Goal: Transaction & Acquisition: Purchase product/service

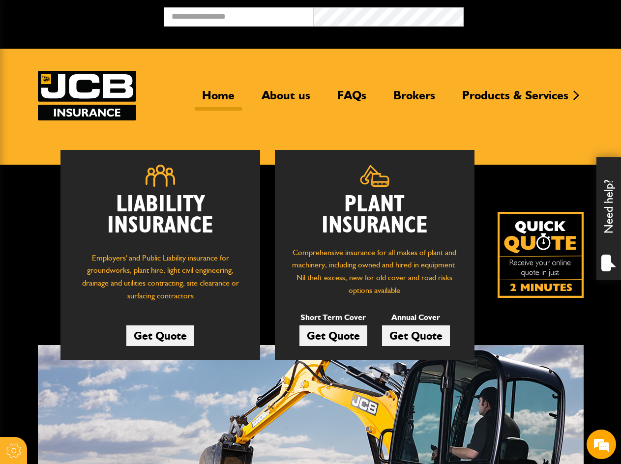
click at [356, 341] on link "Get Quote" at bounding box center [334, 336] width 68 height 21
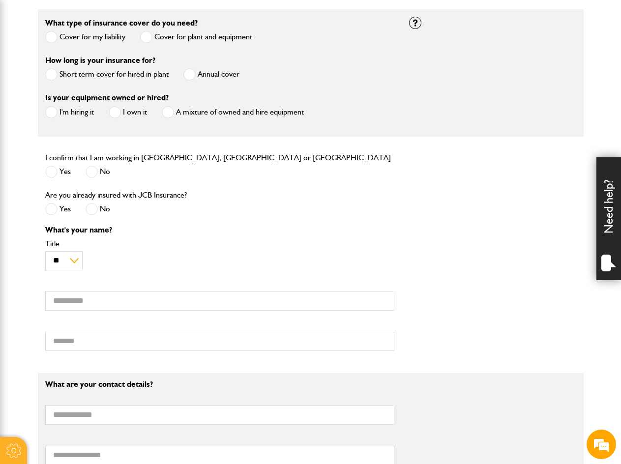
click at [54, 173] on span at bounding box center [51, 172] width 12 height 12
click at [96, 217] on div "No" at bounding box center [98, 211] width 25 height 16
click at [92, 215] on span at bounding box center [92, 209] width 12 height 12
drag, startPoint x: 149, startPoint y: 293, endPoint x: 135, endPoint y: 307, distance: 19.5
click at [149, 293] on input "First name" at bounding box center [219, 301] width 349 height 19
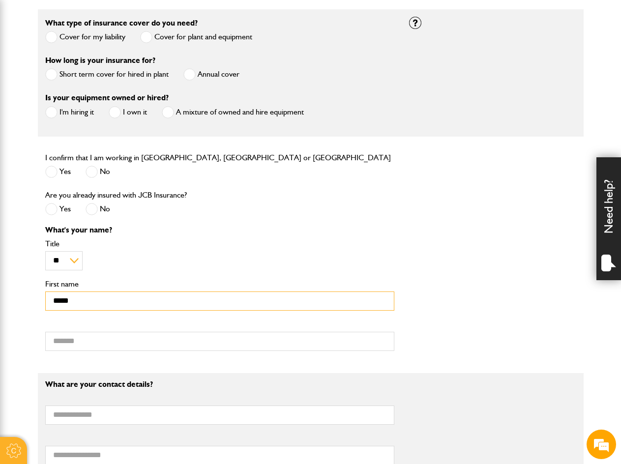
type input "*****"
drag, startPoint x: 295, startPoint y: 243, endPoint x: 300, endPoint y: 288, distance: 44.5
click at [295, 243] on label "Title" at bounding box center [219, 244] width 349 height 8
click at [83, 251] on select "** *** **** ** ** **" at bounding box center [63, 260] width 37 height 19
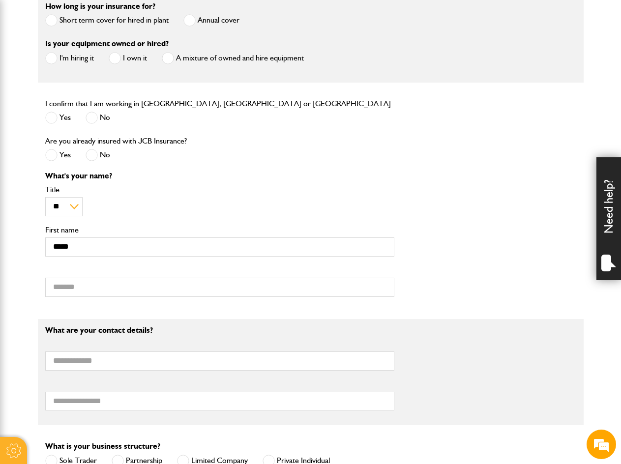
scroll to position [393, 0]
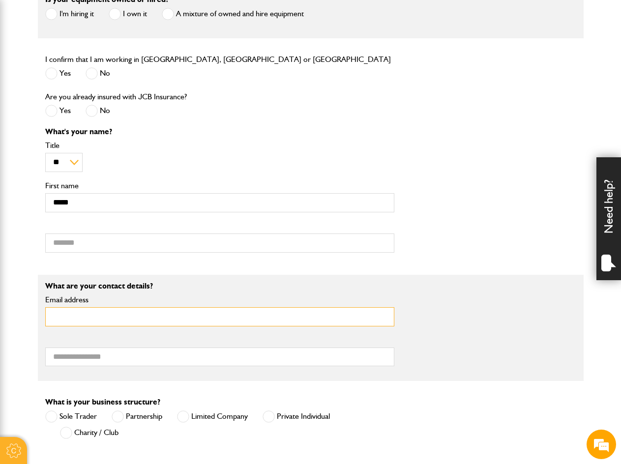
click at [128, 324] on input "Email address" at bounding box center [219, 316] width 349 height 19
type input "**********"
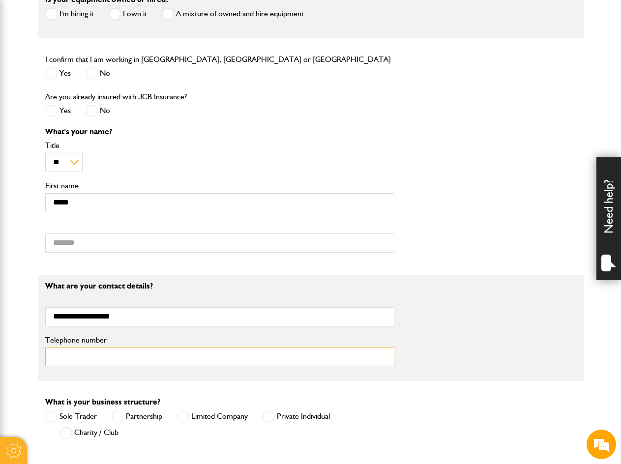
click at [123, 356] on input "Telephone number" at bounding box center [219, 357] width 349 height 19
click at [125, 359] on input "Telephone number" at bounding box center [219, 357] width 349 height 19
type input "**********"
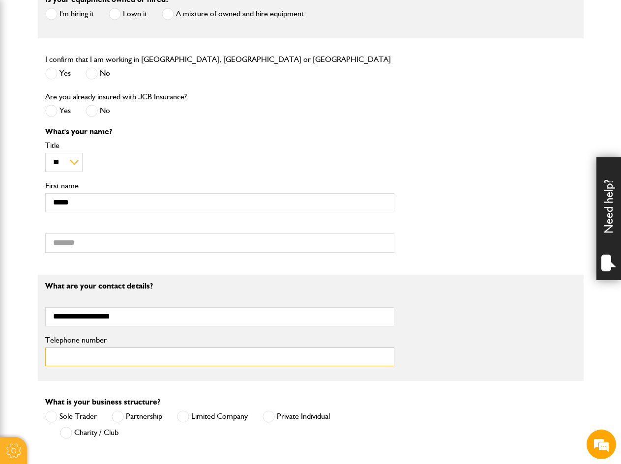
type input "********"
type input "**********"
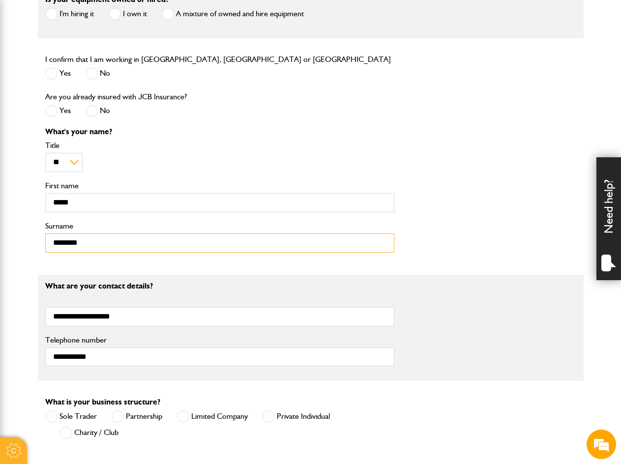
drag, startPoint x: 116, startPoint y: 237, endPoint x: 0, endPoint y: 237, distance: 116.1
click at [0, 237] on html "Cookie Options You can control which cookies we use with the form below. Please…" at bounding box center [310, 363] width 621 height 1513
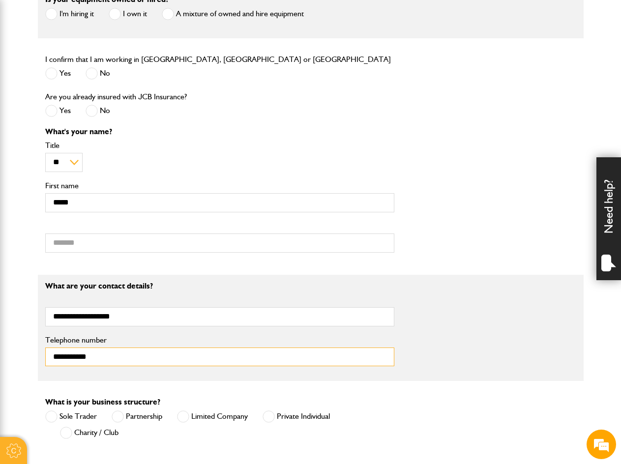
drag, startPoint x: 101, startPoint y: 362, endPoint x: 28, endPoint y: 354, distance: 73.2
click at [30, 355] on body "Cookie Options You can control which cookies we use with the form below. Please…" at bounding box center [310, 363] width 621 height 1513
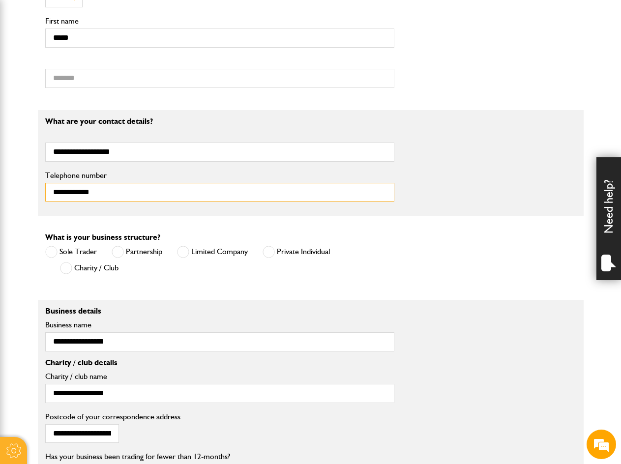
scroll to position [590, 0]
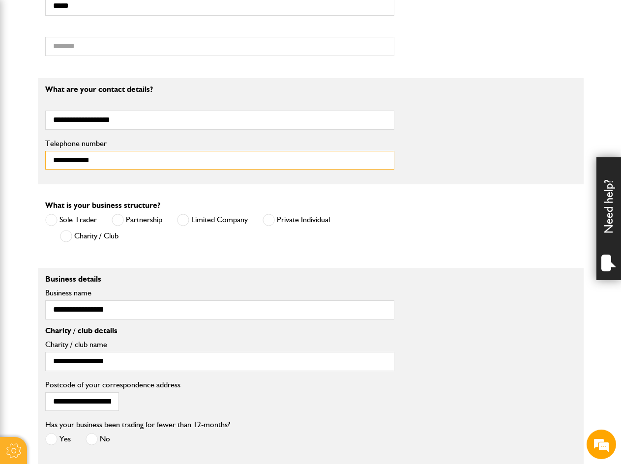
type input "**********"
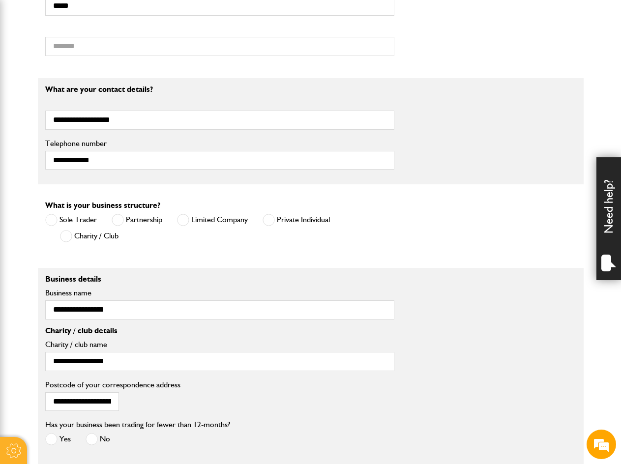
click at [178, 223] on span at bounding box center [183, 220] width 12 height 12
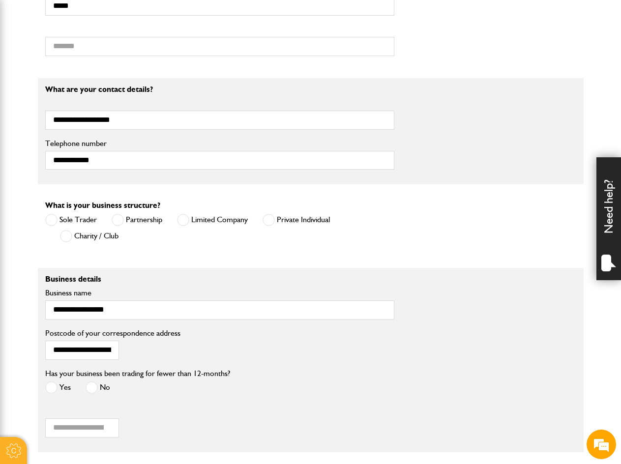
click at [183, 221] on span at bounding box center [183, 220] width 12 height 12
click at [76, 221] on label "Sole Trader" at bounding box center [71, 220] width 52 height 12
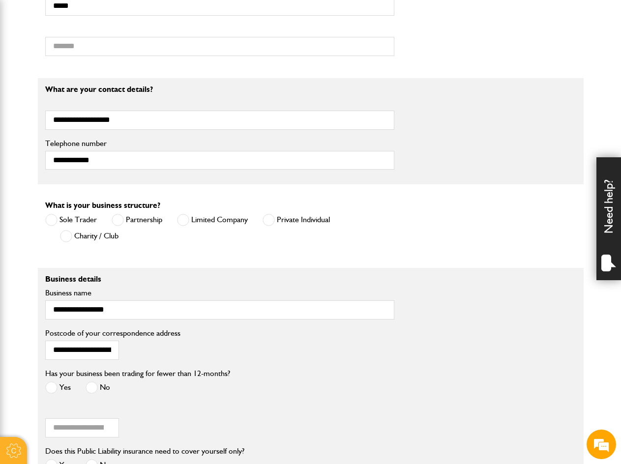
click at [294, 223] on label "Private Individual" at bounding box center [296, 220] width 67 height 12
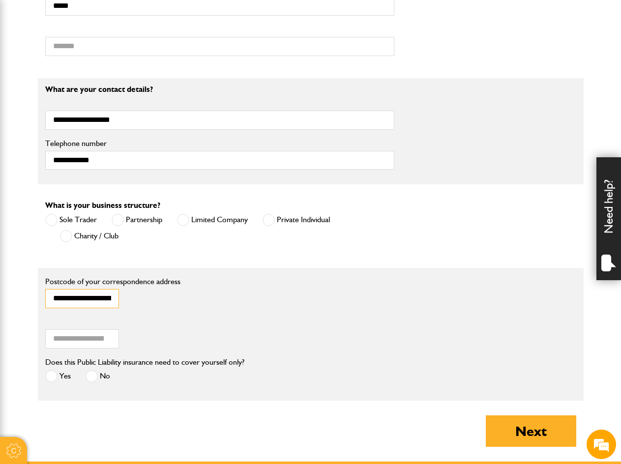
scroll to position [0, 0]
drag, startPoint x: 104, startPoint y: 302, endPoint x: 0, endPoint y: 298, distance: 104.9
click at [0, 298] on html "Cookie Options You can control which cookies we use with the form below. Please…" at bounding box center [310, 76] width 621 height 1332
type input "**"
click at [202, 219] on label "Limited Company" at bounding box center [212, 220] width 71 height 12
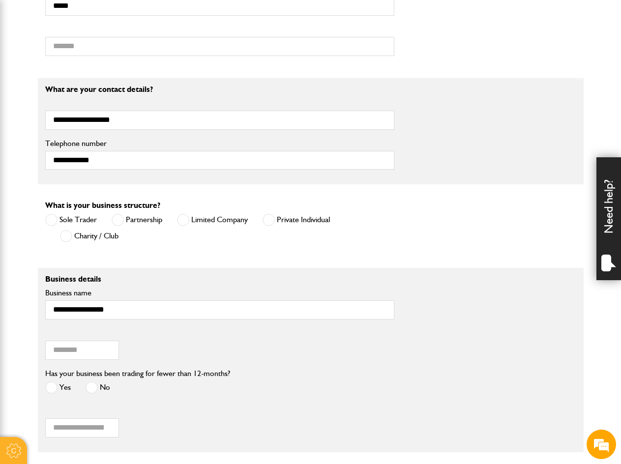
click at [90, 391] on span at bounding box center [92, 388] width 12 height 12
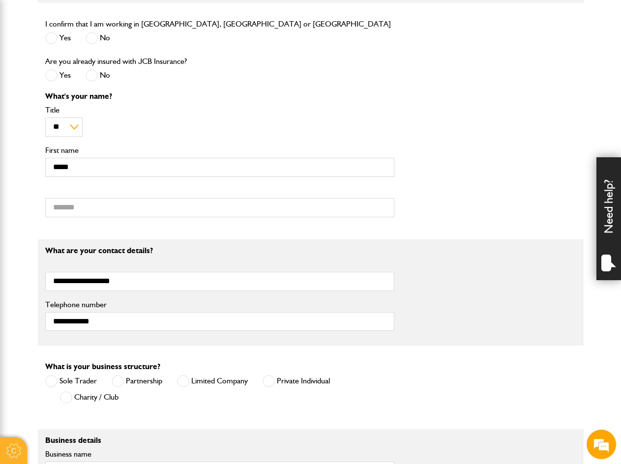
scroll to position [295, 0]
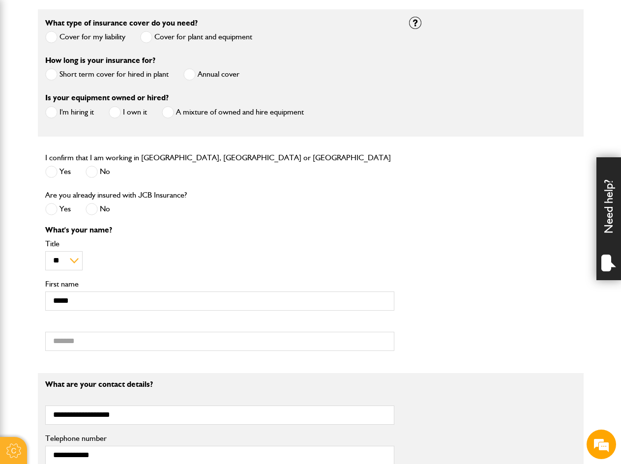
click at [383, 123] on div "Is your equipment owned or hired? I'm hiring it I own it A mixture of owned and…" at bounding box center [220, 109] width 364 height 37
drag, startPoint x: 376, startPoint y: 105, endPoint x: 338, endPoint y: 43, distance: 72.6
drag, startPoint x: 338, startPoint y: 43, endPoint x: 315, endPoint y: 57, distance: 26.5
click at [315, 57] on div "How long is your insurance for? Short term cover for hired in plant Annual cover" at bounding box center [220, 72] width 364 height 37
click at [114, 78] on label "Short term cover for hired in plant" at bounding box center [106, 74] width 123 height 12
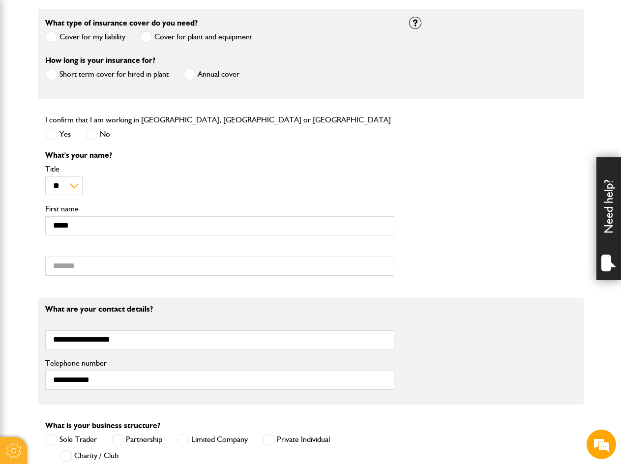
click at [90, 70] on label "Short term cover for hired in plant" at bounding box center [106, 74] width 123 height 12
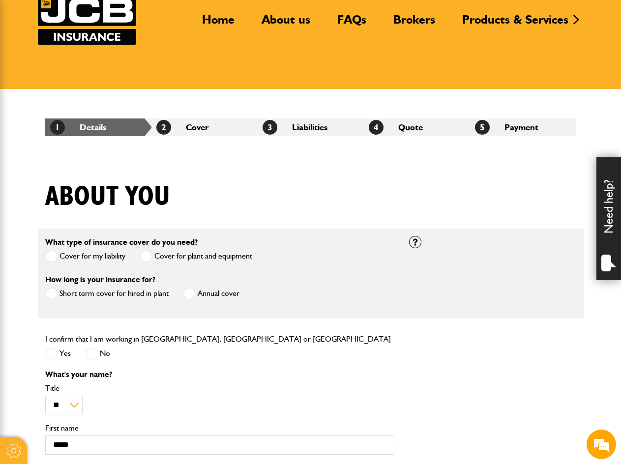
scroll to position [0, 0]
